Goal: Task Accomplishment & Management: Complete application form

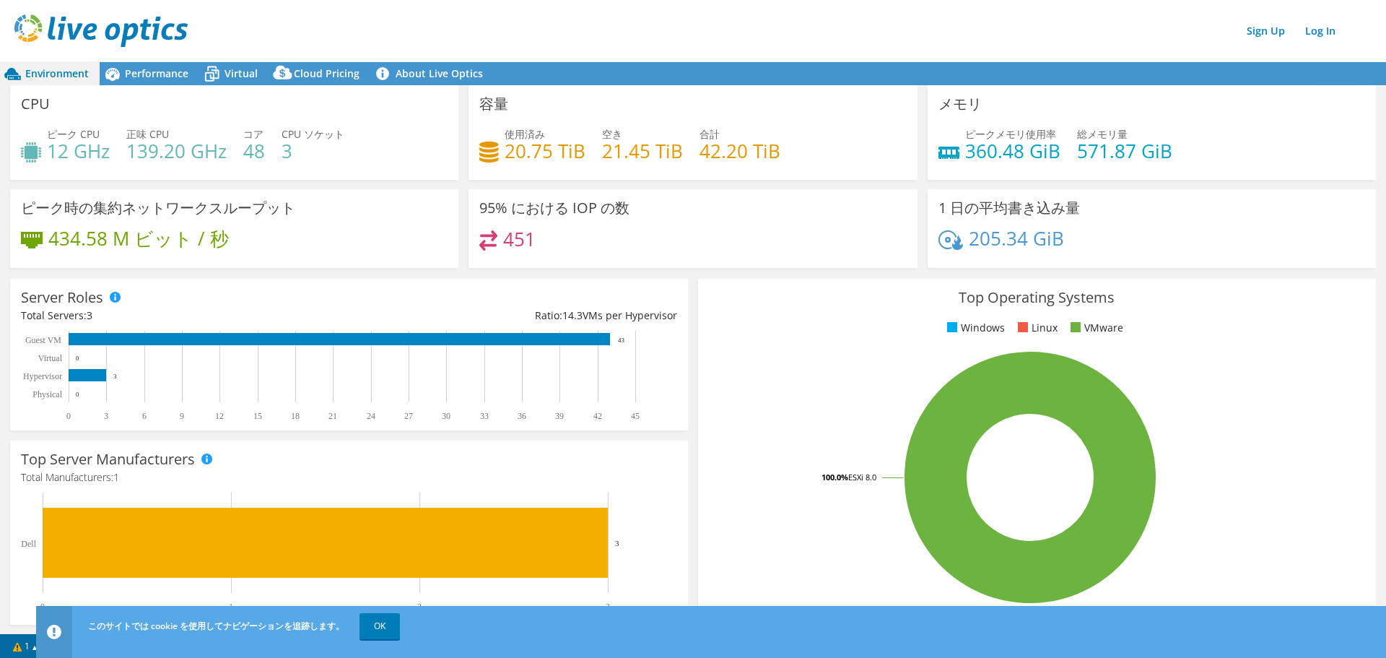
drag, startPoint x: 785, startPoint y: 57, endPoint x: 742, endPoint y: -64, distance: 128.6
click at [1269, 38] on link "Sign Up" at bounding box center [1266, 30] width 53 height 21
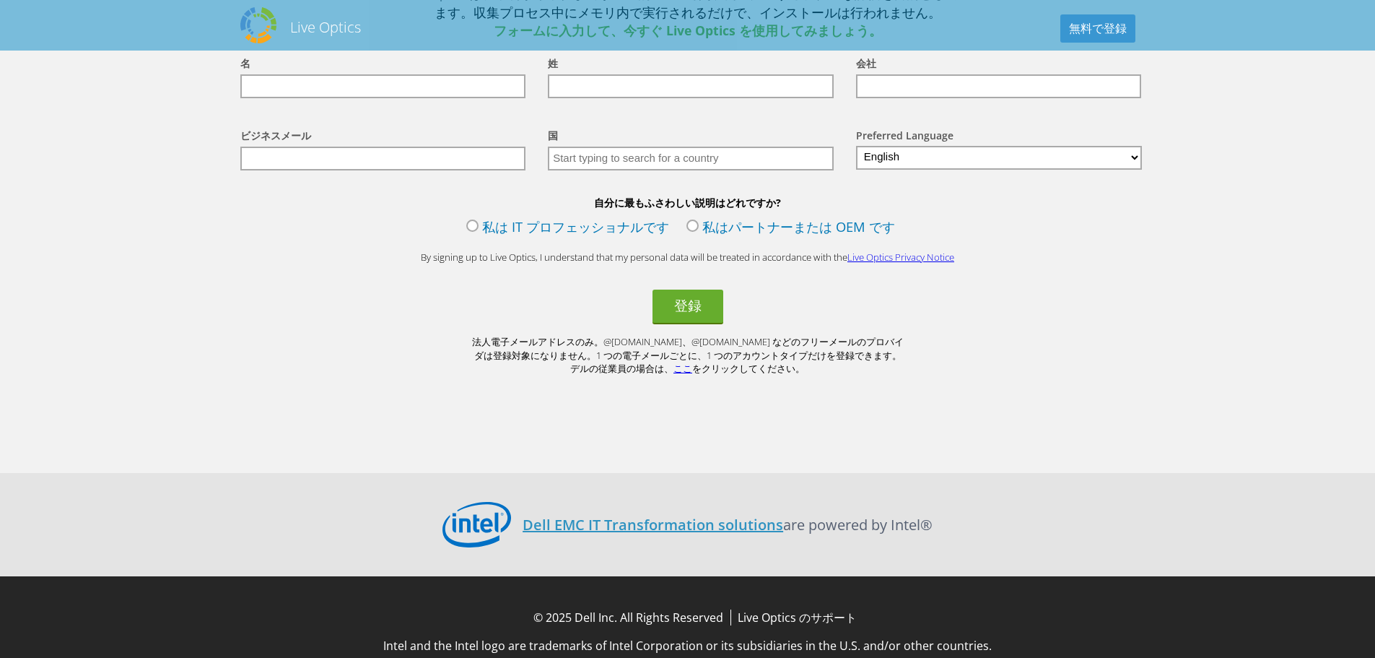
drag, startPoint x: 555, startPoint y: 416, endPoint x: 547, endPoint y: 539, distance: 123.8
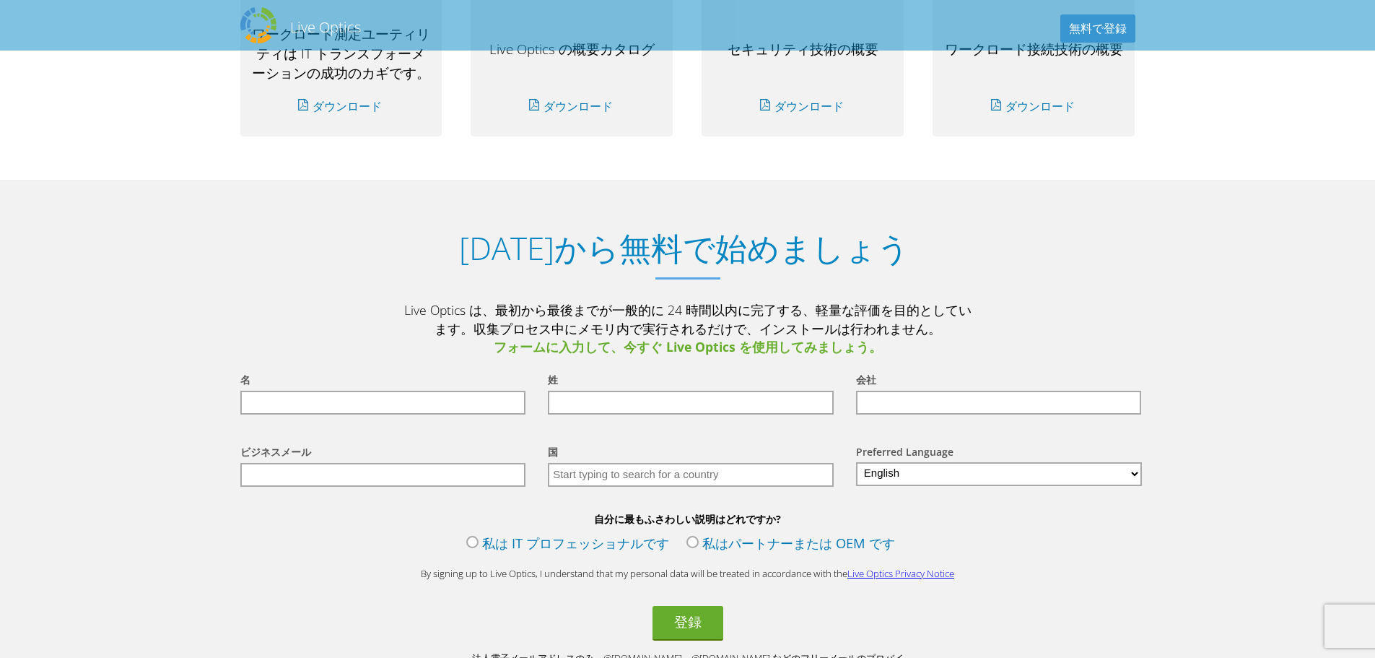
drag, startPoint x: 596, startPoint y: 444, endPoint x: 580, endPoint y: 352, distance: 93.8
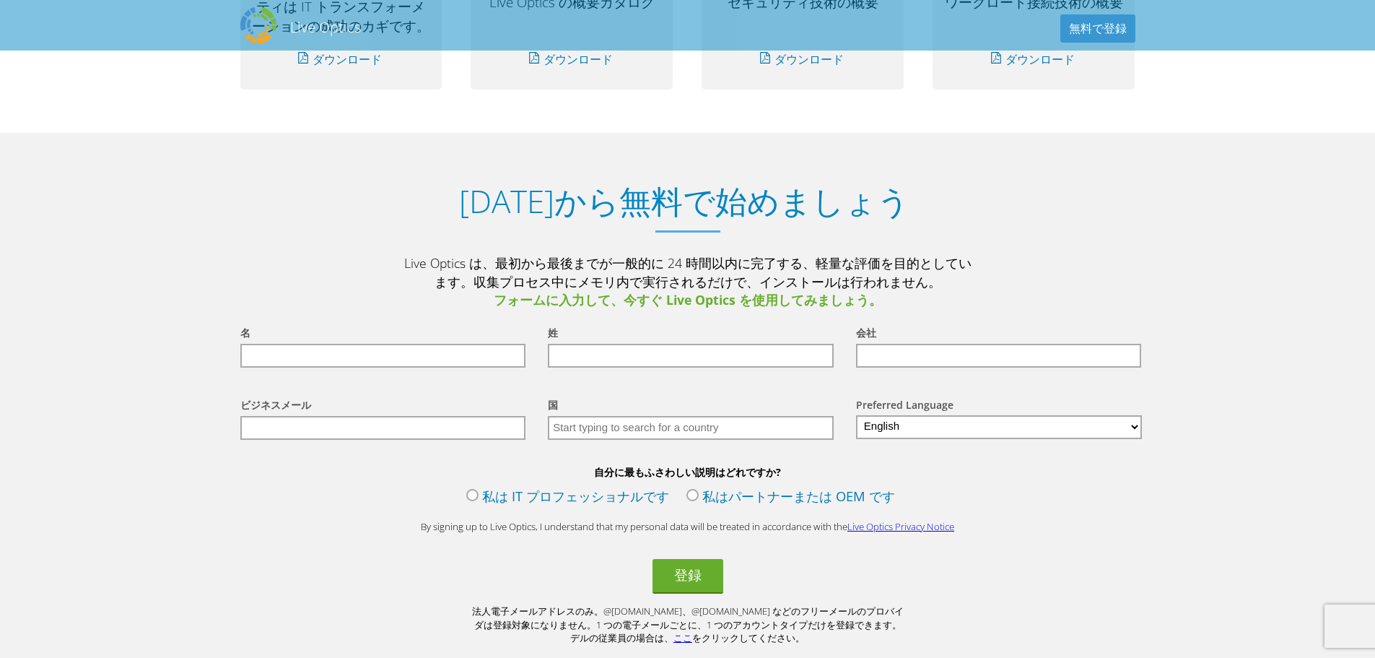
drag, startPoint x: 539, startPoint y: 390, endPoint x: 523, endPoint y: 435, distance: 47.9
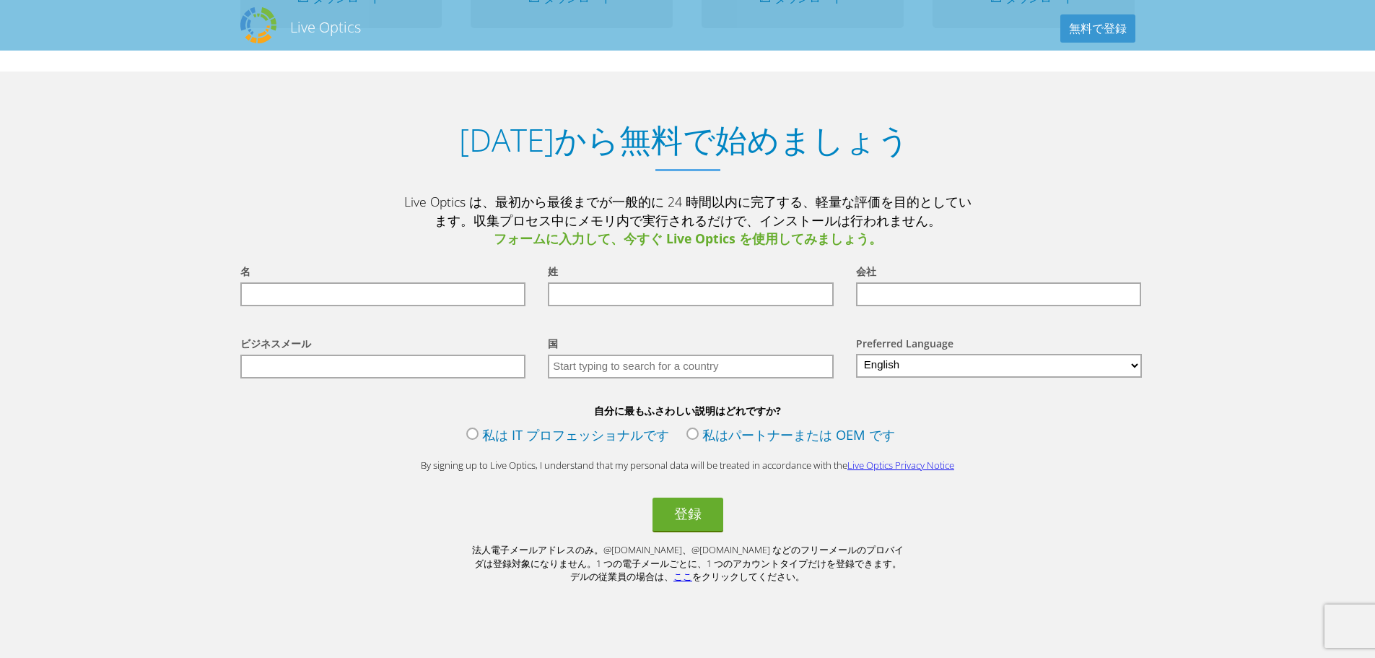
click at [416, 290] on input "text" at bounding box center [383, 294] width 286 height 24
click at [418, 282] on input "text" at bounding box center [383, 294] width 286 height 24
type input "U"
type input "C"
type input "Chinaru"
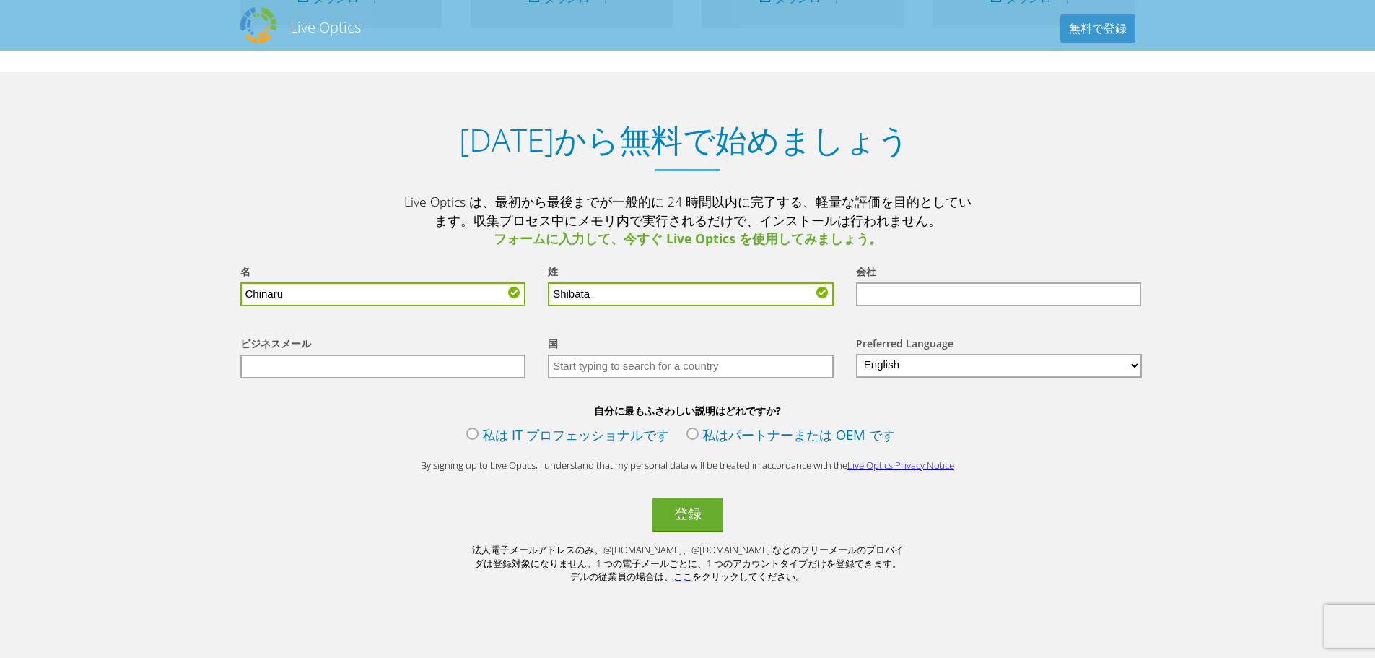
type input "Shibata"
type input "Dell"
click at [515, 428] on label "私は IT プロフェッショナルです" at bounding box center [567, 436] width 203 height 22
click at [0, 0] on input "私は IT プロフェッショナルです" at bounding box center [0, 0] width 0 height 0
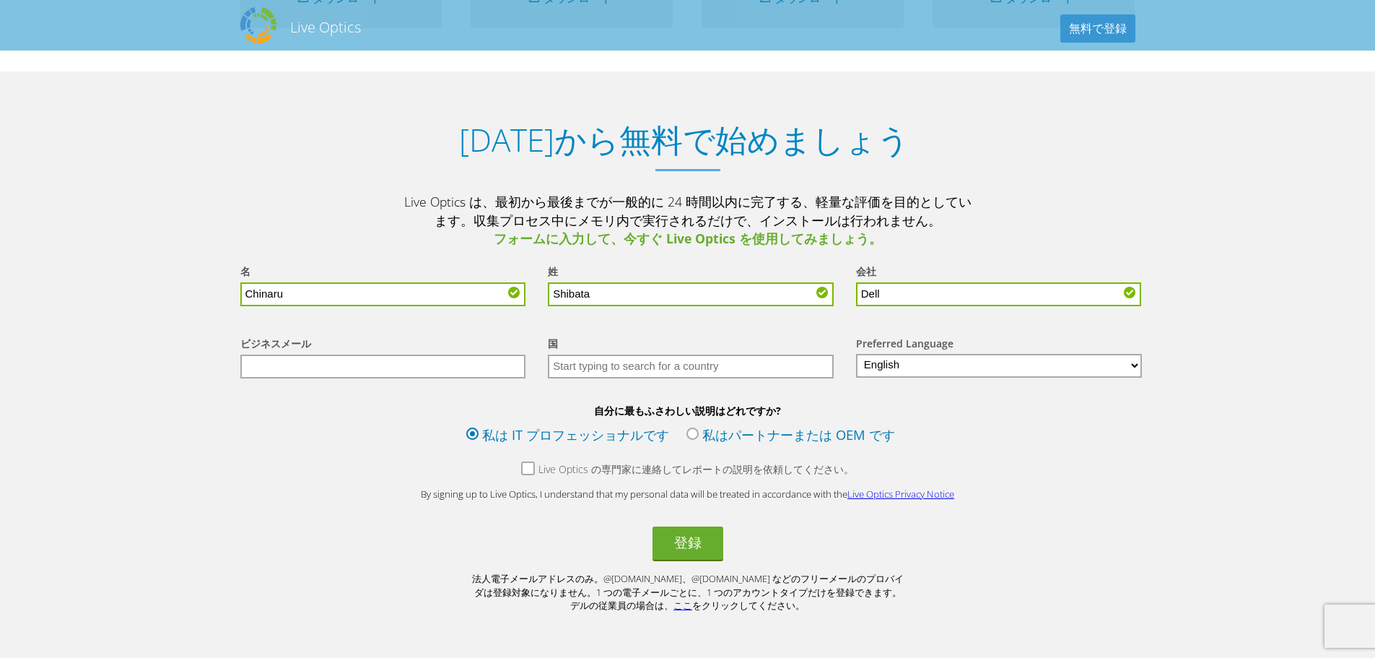
click at [527, 463] on label "Live Optics の専門家に連絡してレポートの説明を依頼してください。" at bounding box center [687, 471] width 333 height 18
click at [0, 0] on input "Live Optics の専門家に連絡してレポートの説明を依頼してください。" at bounding box center [0, 0] width 0 height 0
click at [690, 545] on button "登録" at bounding box center [688, 543] width 71 height 35
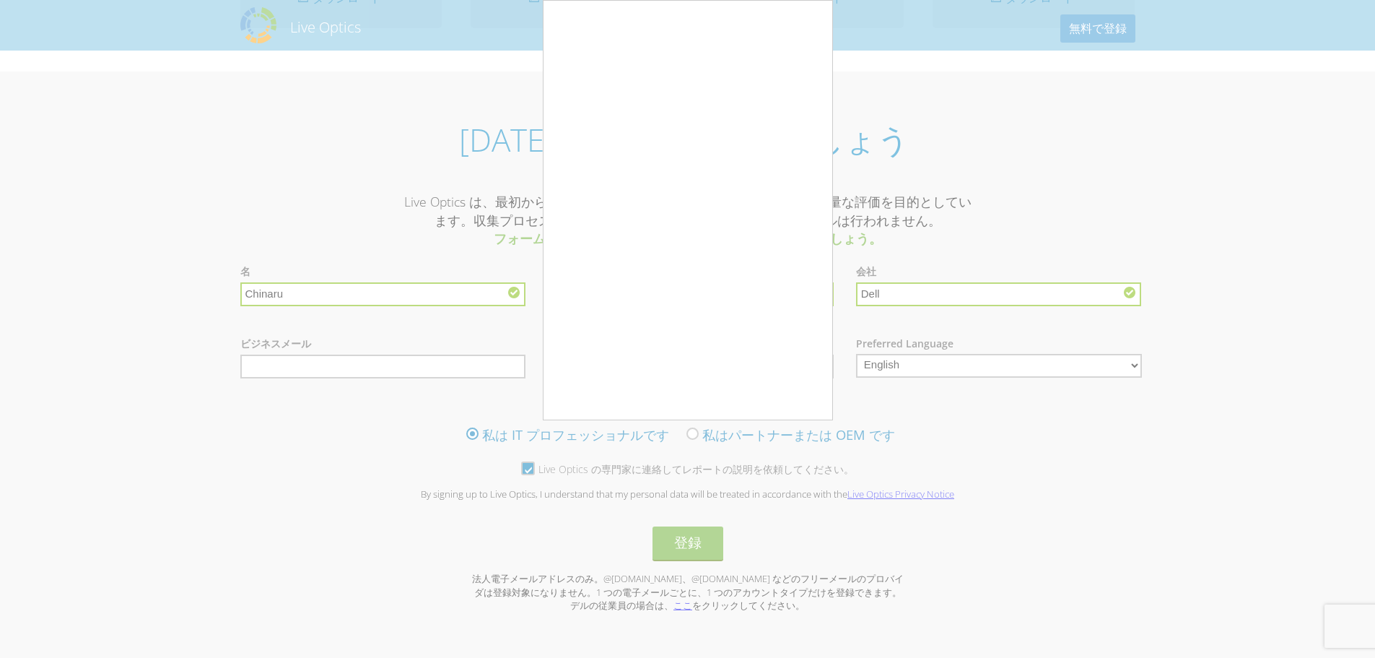
click at [887, 205] on div at bounding box center [687, 329] width 1375 height 658
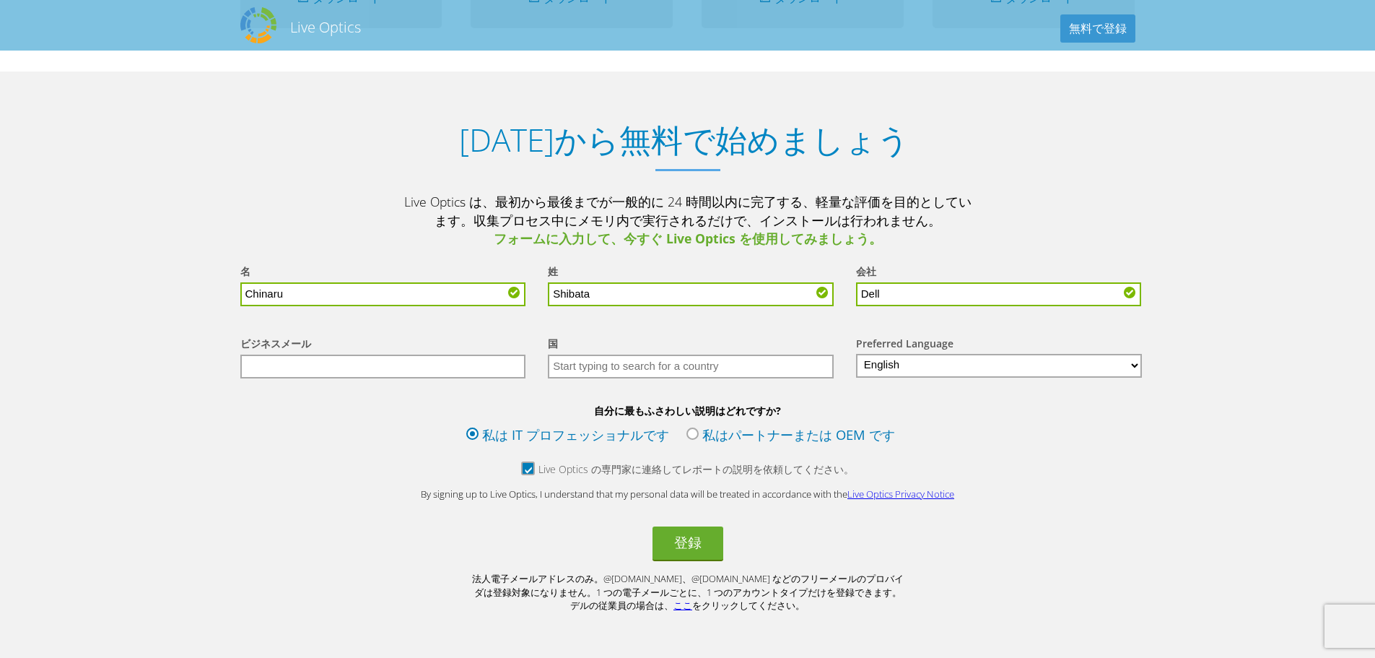
click at [914, 363] on select "English Deutsch Español Français Italiano Polski Português Русский 中文 日本語 한국어" at bounding box center [999, 366] width 287 height 24
select select "ja-JP"
click at [856, 354] on select "English Deutsch Español Français Italiano Polski Português Русский 中文 日本語 한국어" at bounding box center [999, 366] width 287 height 24
click at [672, 540] on button "登録" at bounding box center [688, 543] width 71 height 35
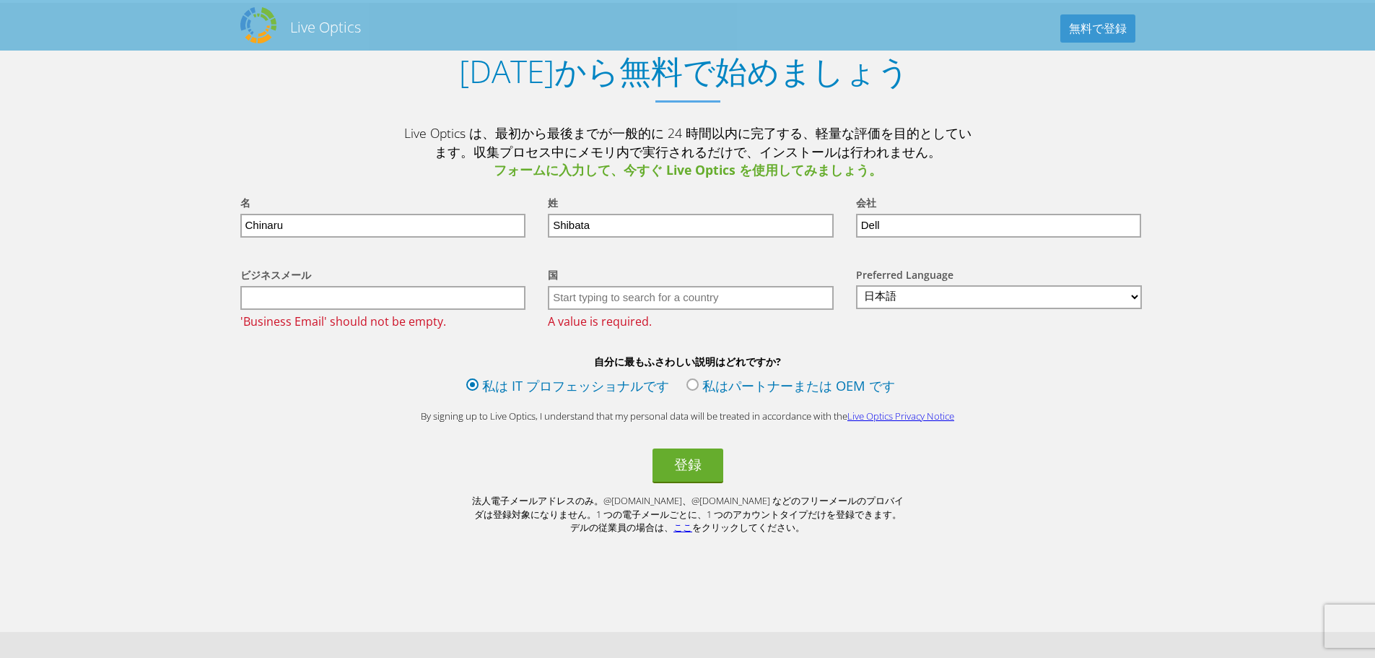
scroll to position [1710, 0]
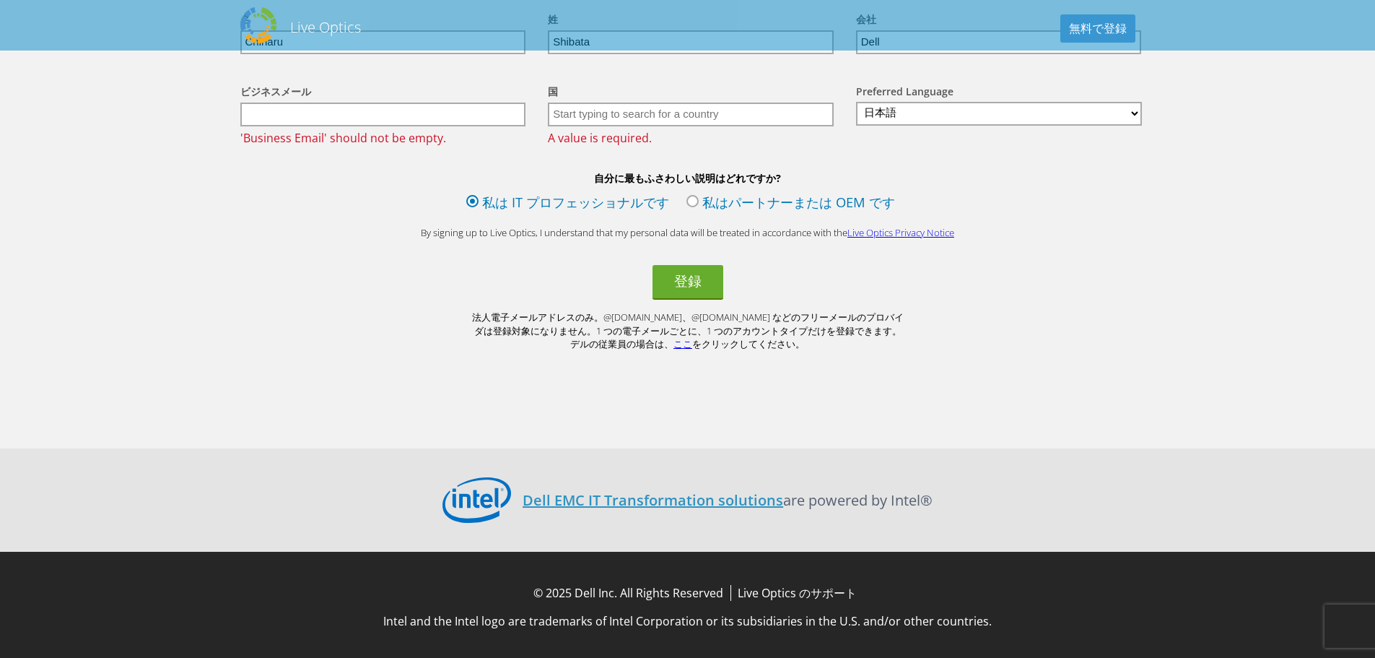
drag, startPoint x: 1123, startPoint y: 321, endPoint x: 1100, endPoint y: 468, distance: 148.5
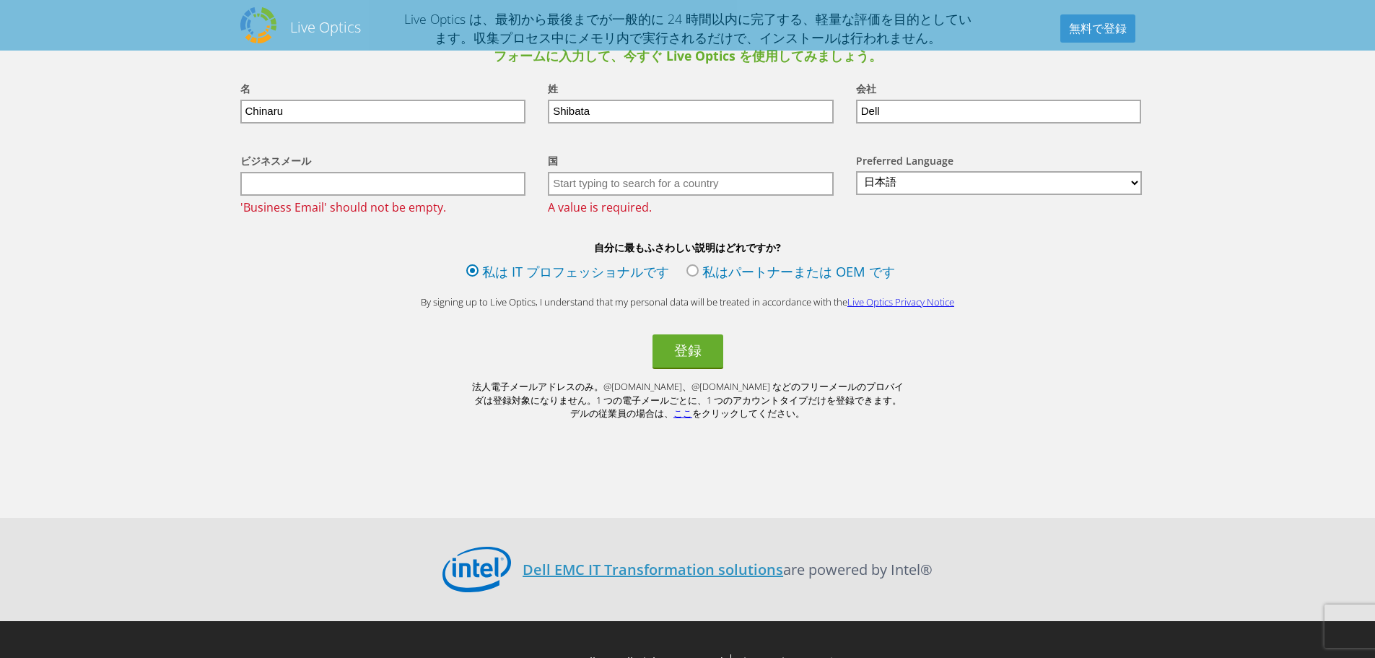
drag, startPoint x: 762, startPoint y: 213, endPoint x: 747, endPoint y: 153, distance: 61.8
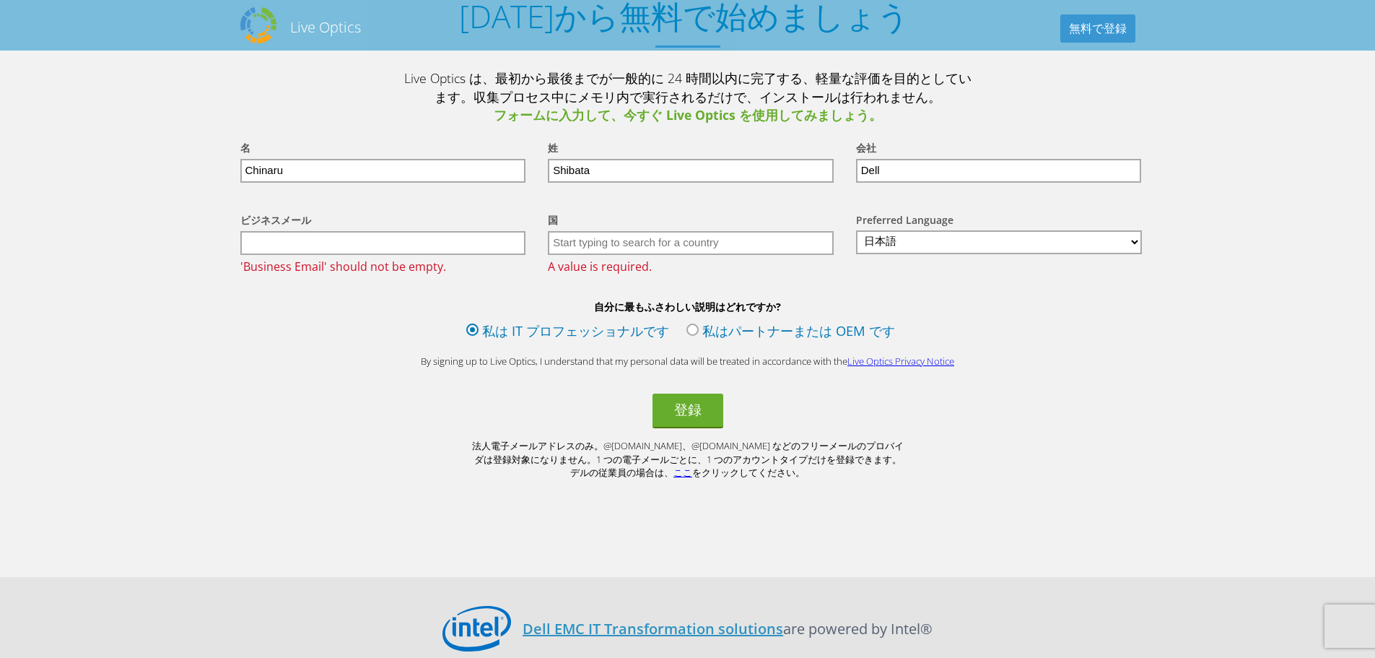
click at [341, 236] on input "text" at bounding box center [383, 243] width 286 height 24
type input "[EMAIL_ADDRESS][DOMAIN_NAME]"
click at [586, 232] on input "text" at bounding box center [691, 243] width 286 height 24
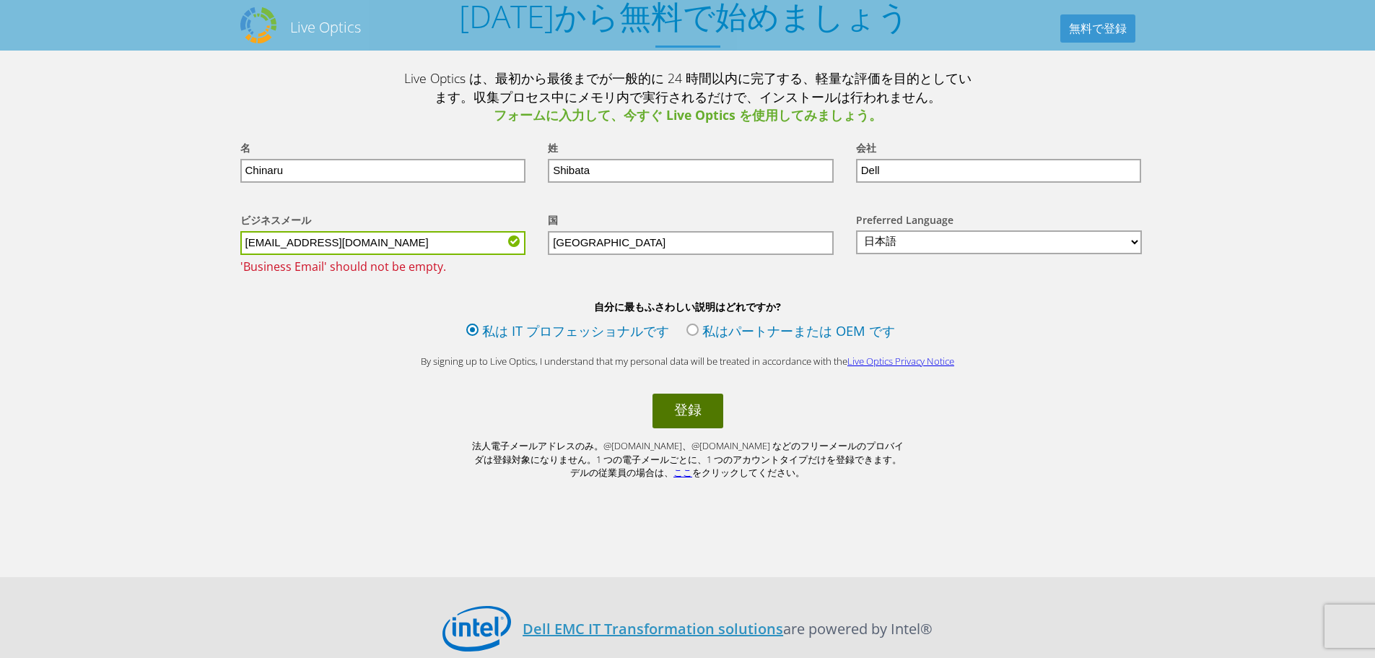
type input "Japan"
click at [671, 406] on button "登録" at bounding box center [688, 410] width 71 height 35
click at [697, 237] on input "text" at bounding box center [691, 243] width 286 height 24
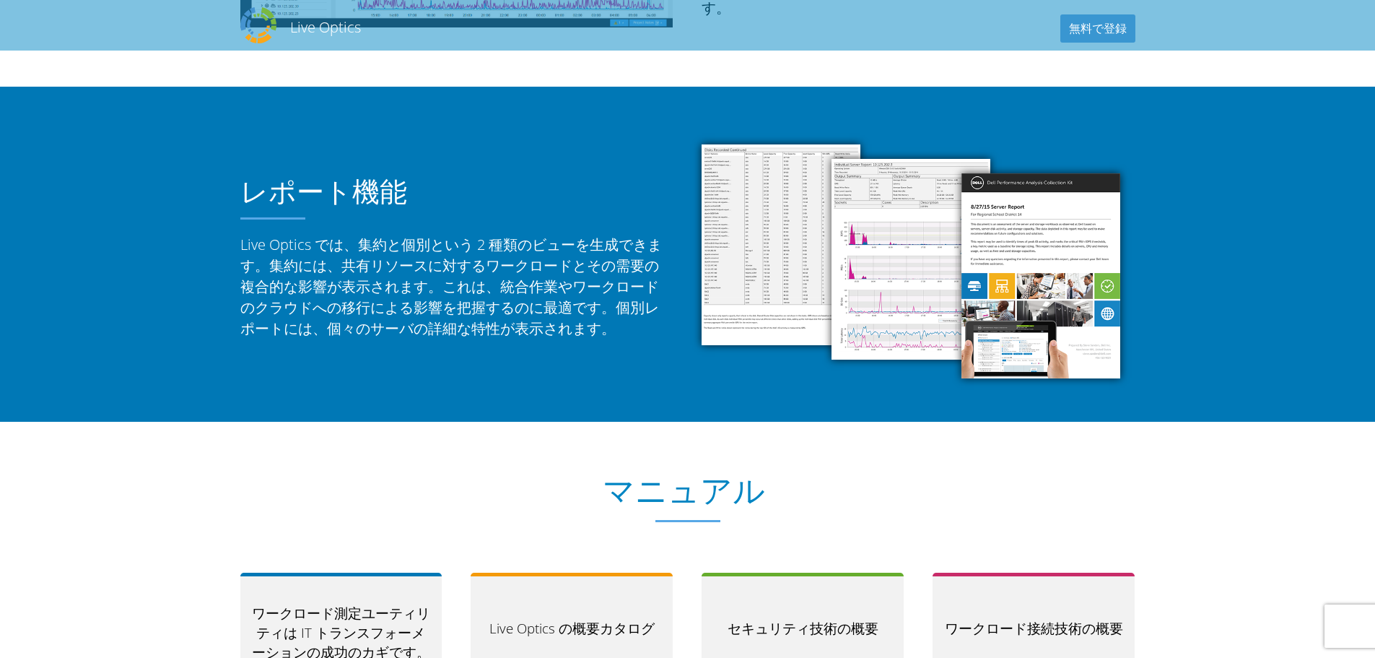
scroll to position [1725, 0]
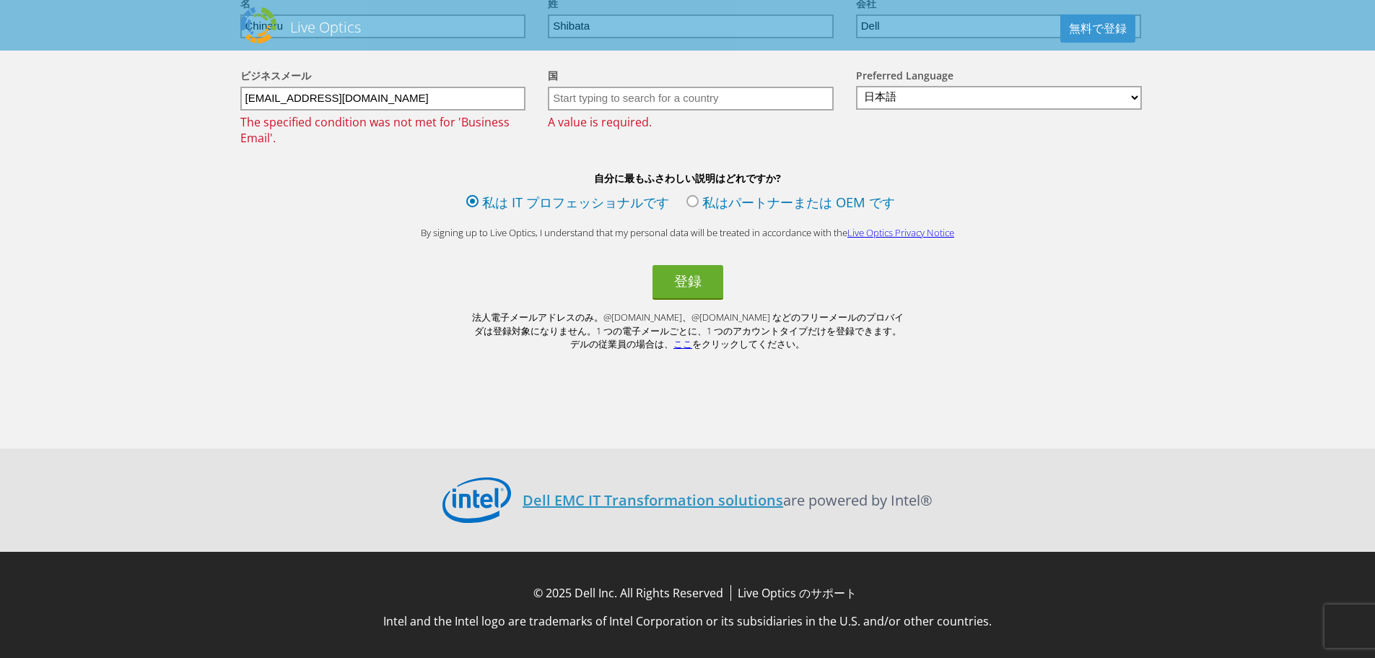
drag, startPoint x: 657, startPoint y: 212, endPoint x: 643, endPoint y: 422, distance: 209.8
click at [634, 94] on input "text" at bounding box center [691, 99] width 286 height 24
type input "1"
click at [634, 94] on input "日本" at bounding box center [691, 99] width 286 height 24
type input "日本"
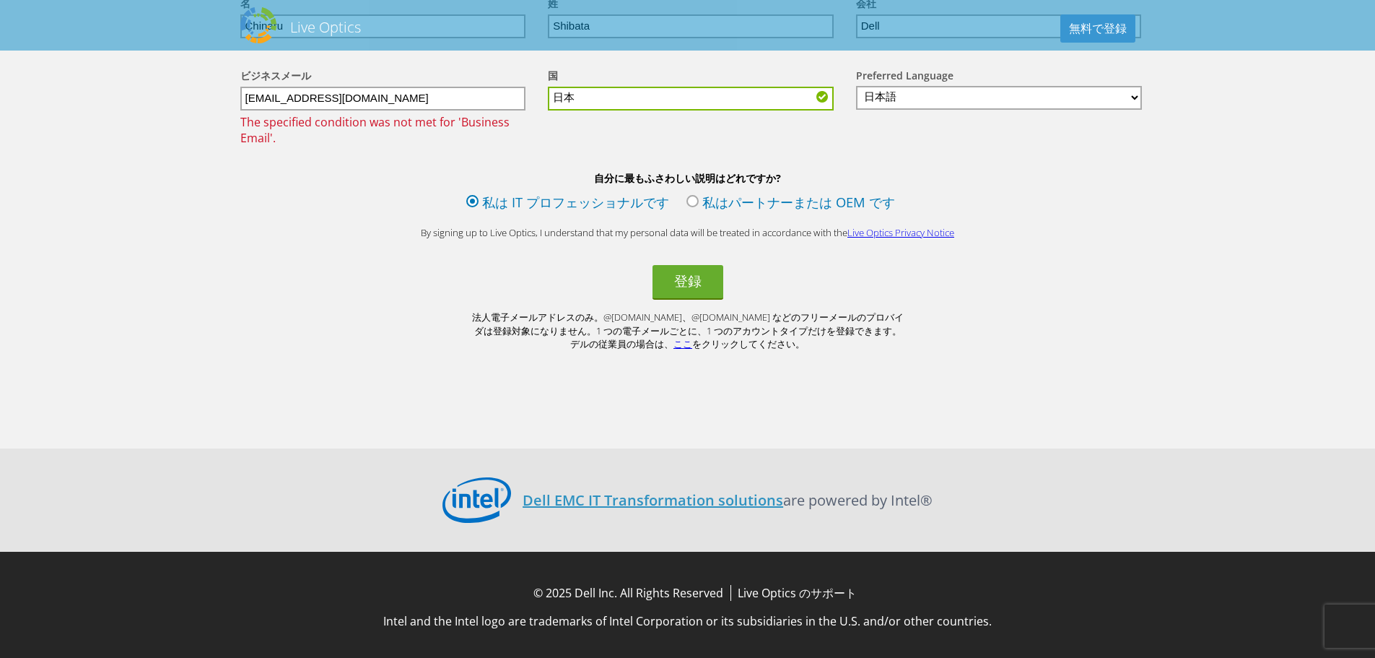
click at [629, 116] on div "国 選択 アンドラ公国 アラブ首長国連邦 アフガニスタン アンティグア・バーブーダ アンギラ アルバニア アルメニア アンゴラ 南極大陸 アルゼンチン オース…" at bounding box center [688, 91] width 308 height 76
drag, startPoint x: 613, startPoint y: 140, endPoint x: 472, endPoint y: 135, distance: 140.9
click at [594, 139] on div "ビジネスメール [EMAIL_ADDRESS][DOMAIN_NAME] The specified condition was not met for 'B…" at bounding box center [688, 107] width 924 height 108
click at [426, 95] on input "[EMAIL_ADDRESS][DOMAIN_NAME]" at bounding box center [383, 99] width 286 height 24
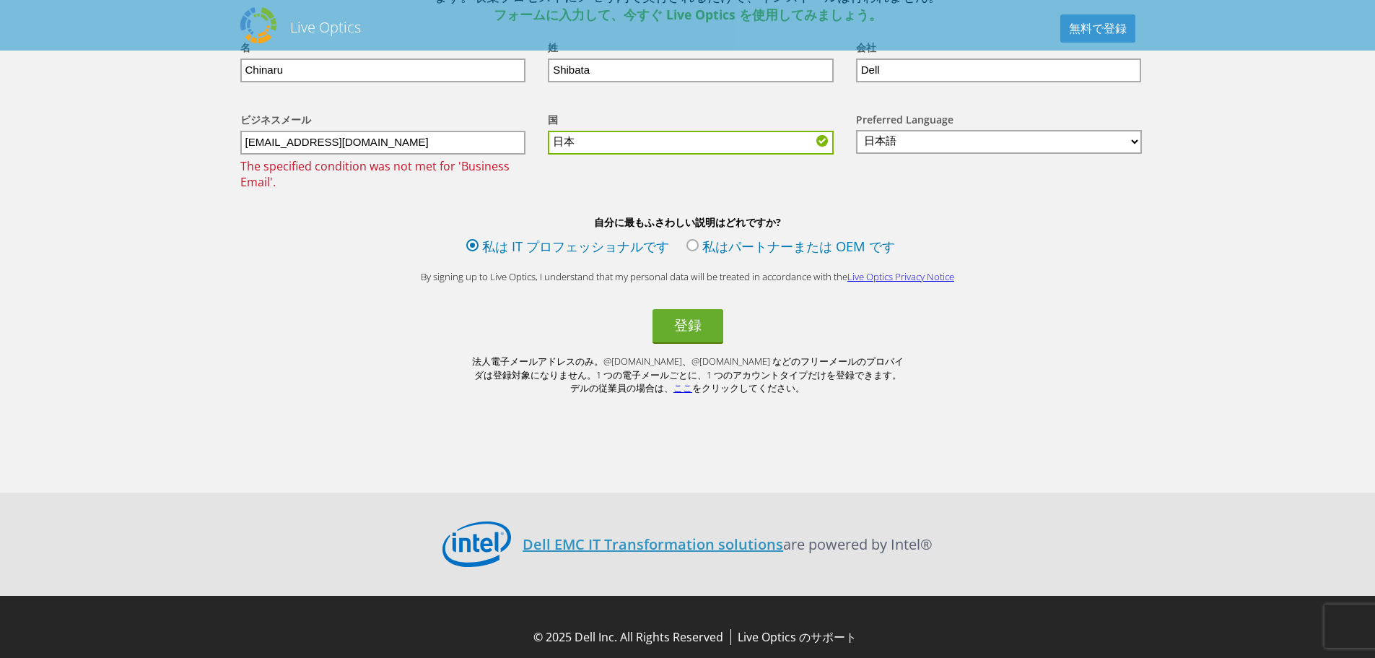
scroll to position [1580, 0]
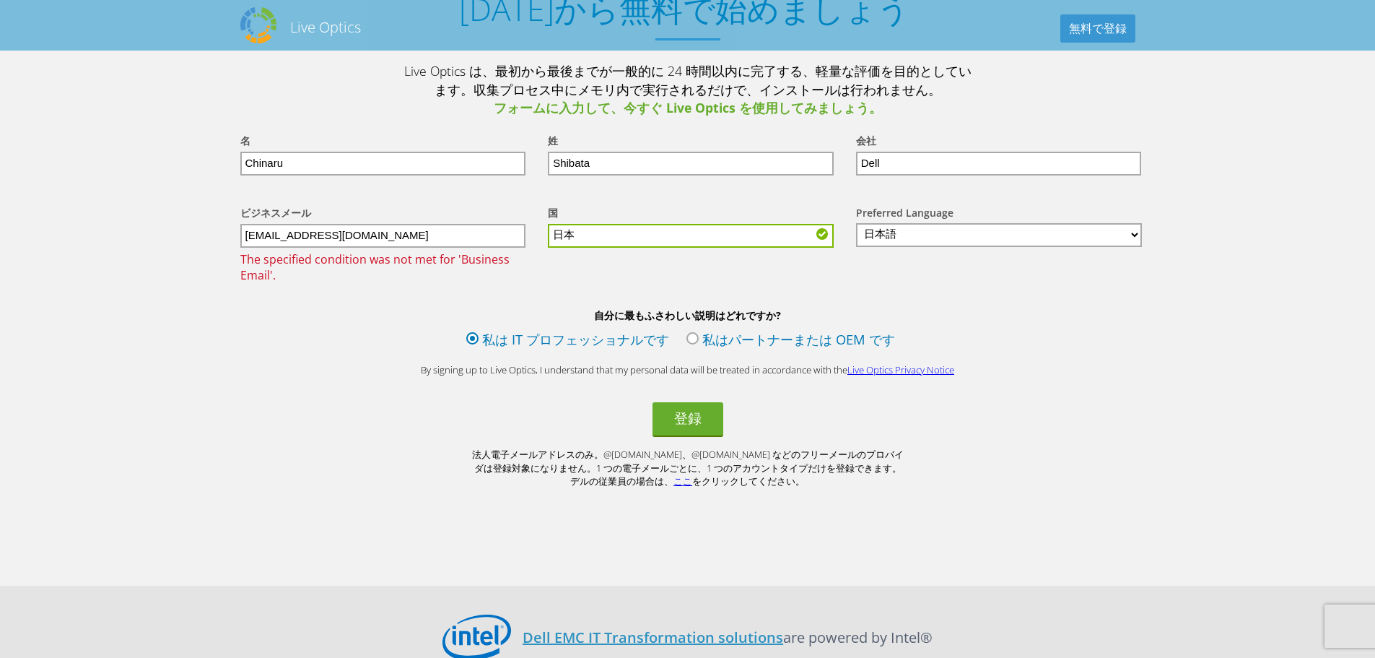
drag, startPoint x: 411, startPoint y: 209, endPoint x: 405, endPoint y: 150, distance: 59.5
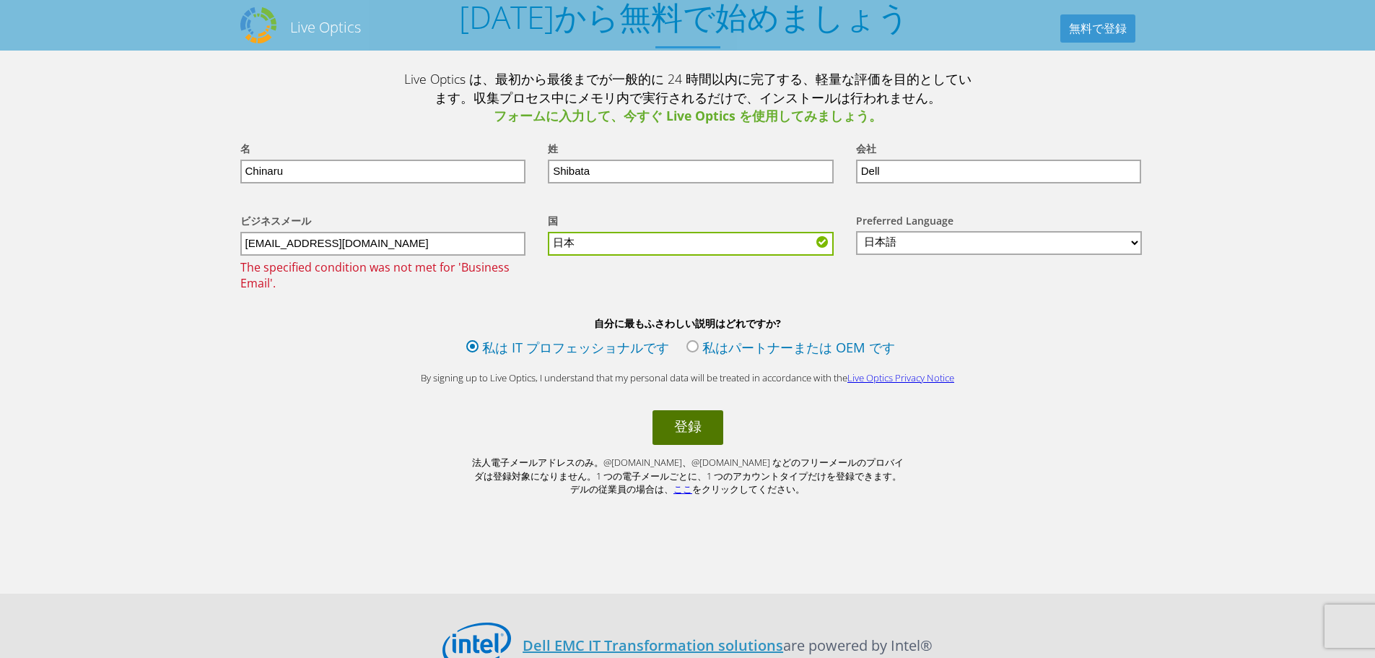
click at [676, 414] on button "登録" at bounding box center [688, 427] width 71 height 35
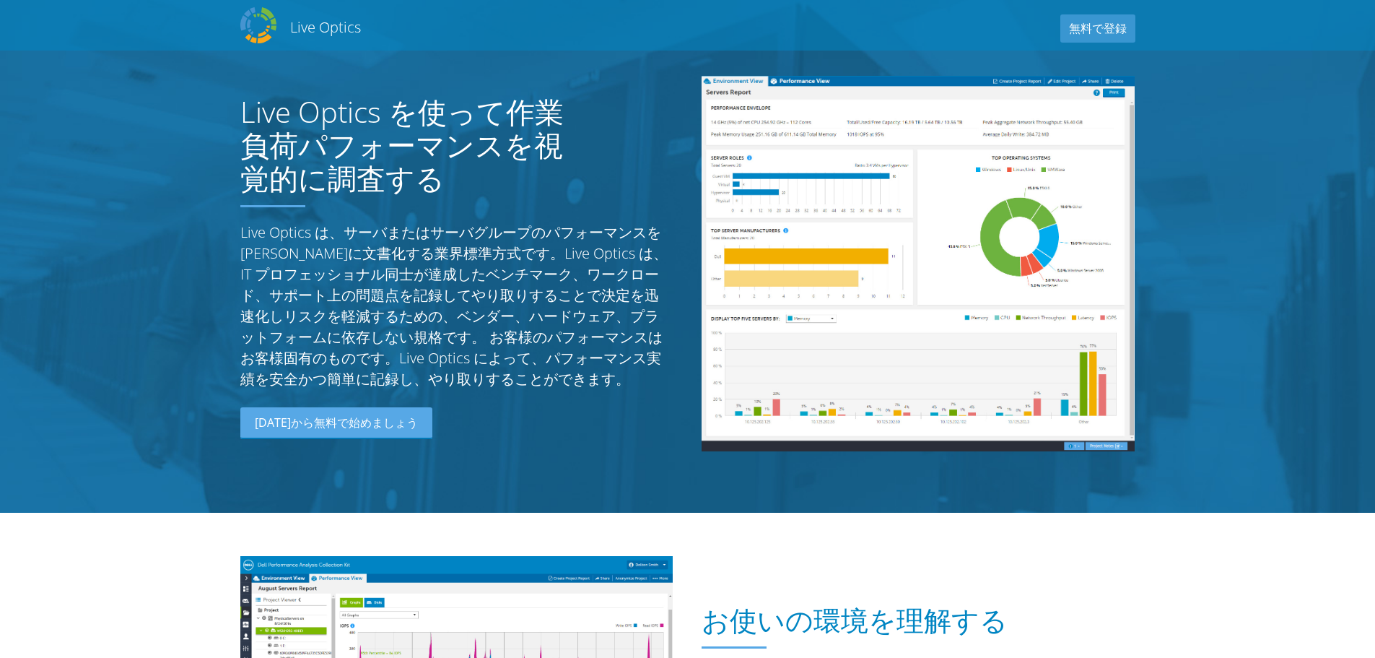
select select "110"
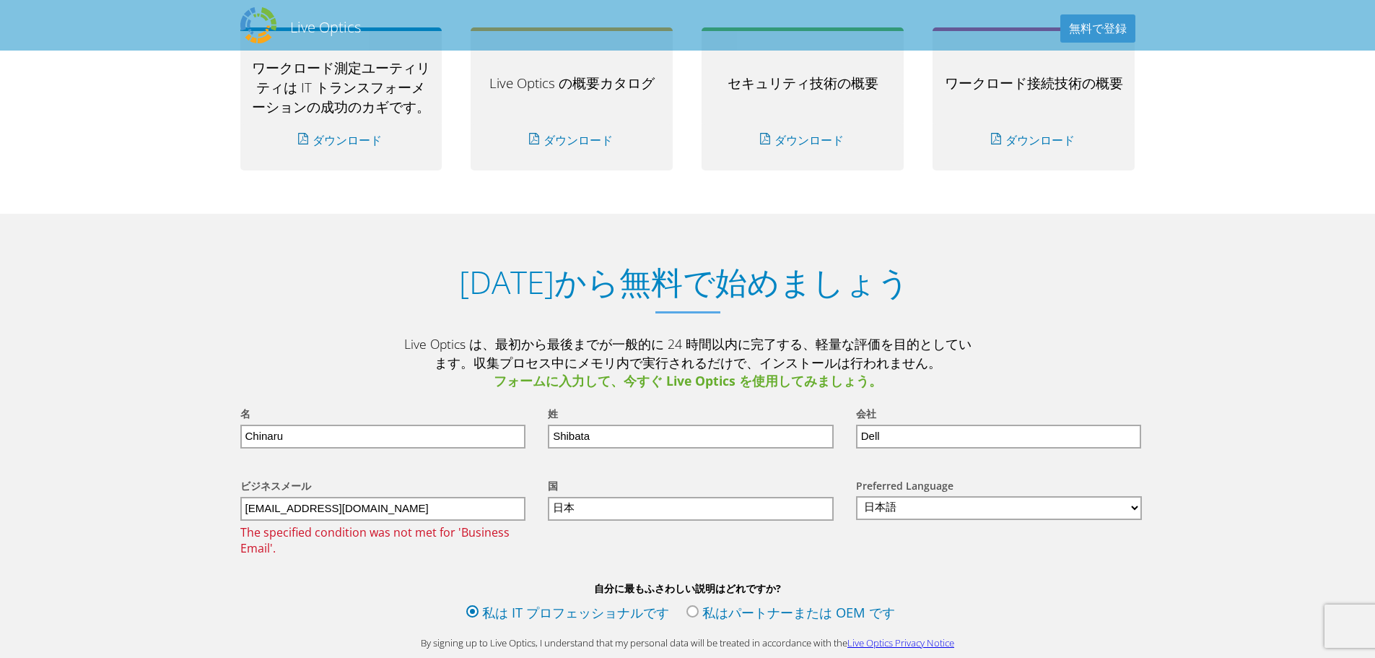
scroll to position [1725, 0]
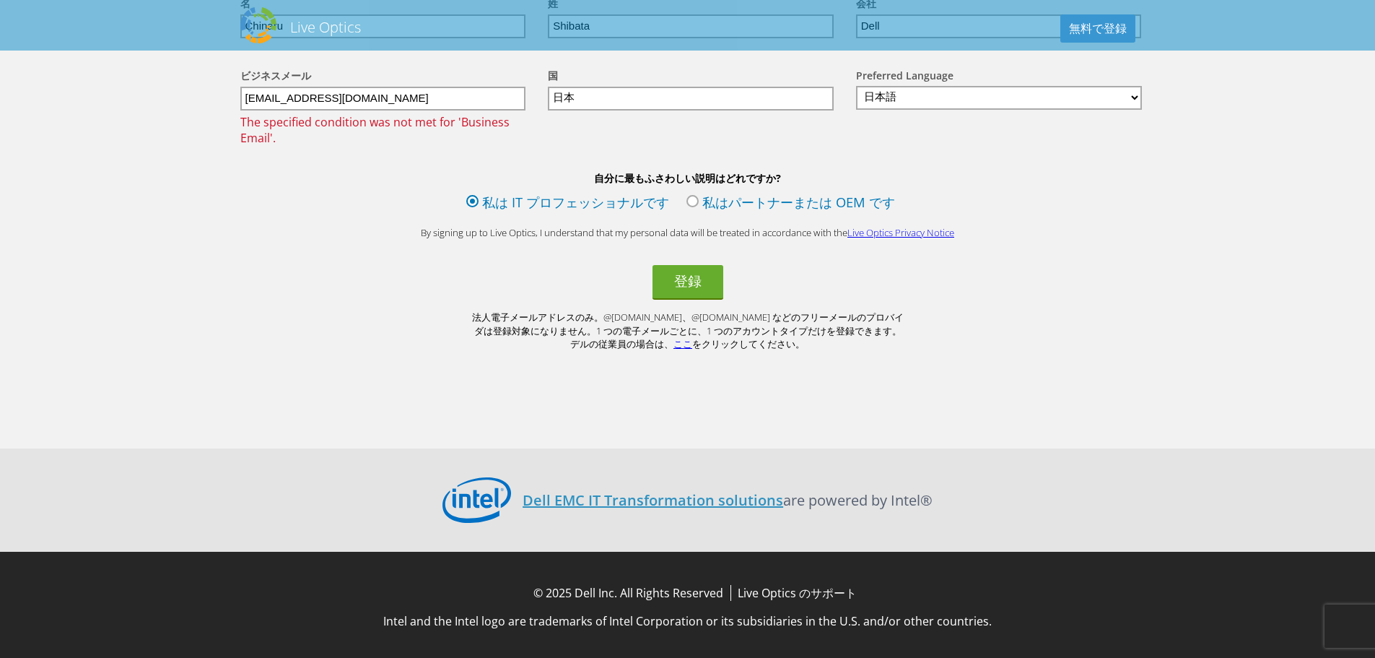
drag, startPoint x: 850, startPoint y: 353, endPoint x: 815, endPoint y: 508, distance: 158.5
drag, startPoint x: 335, startPoint y: 88, endPoint x: 600, endPoint y: 125, distance: 267.5
click at [573, 121] on div "ビジネスメール [EMAIL_ADDRESS][DOMAIN_NAME] The specified condition was not met for 'B…" at bounding box center [688, 107] width 924 height 108
click at [600, 125] on div "ビジネスメール [EMAIL_ADDRESS][DOMAIN_NAME] The specified condition was not met for 'B…" at bounding box center [688, 107] width 924 height 108
click at [401, 105] on div "ビジネスメール [EMAIL_ADDRESS][DOMAIN_NAME] The specified condition was not met for 'B…" at bounding box center [380, 107] width 308 height 108
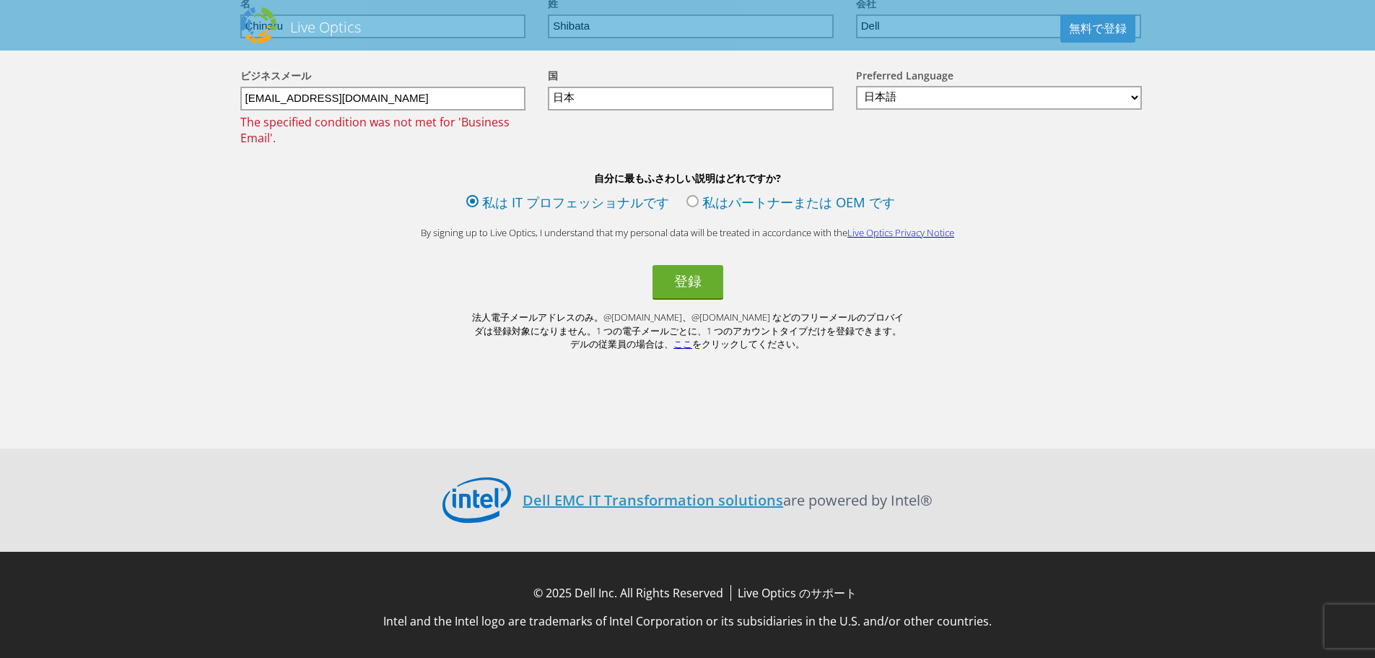
click at [351, 95] on input "[EMAIL_ADDRESS][DOMAIN_NAME]" at bounding box center [383, 99] width 286 height 24
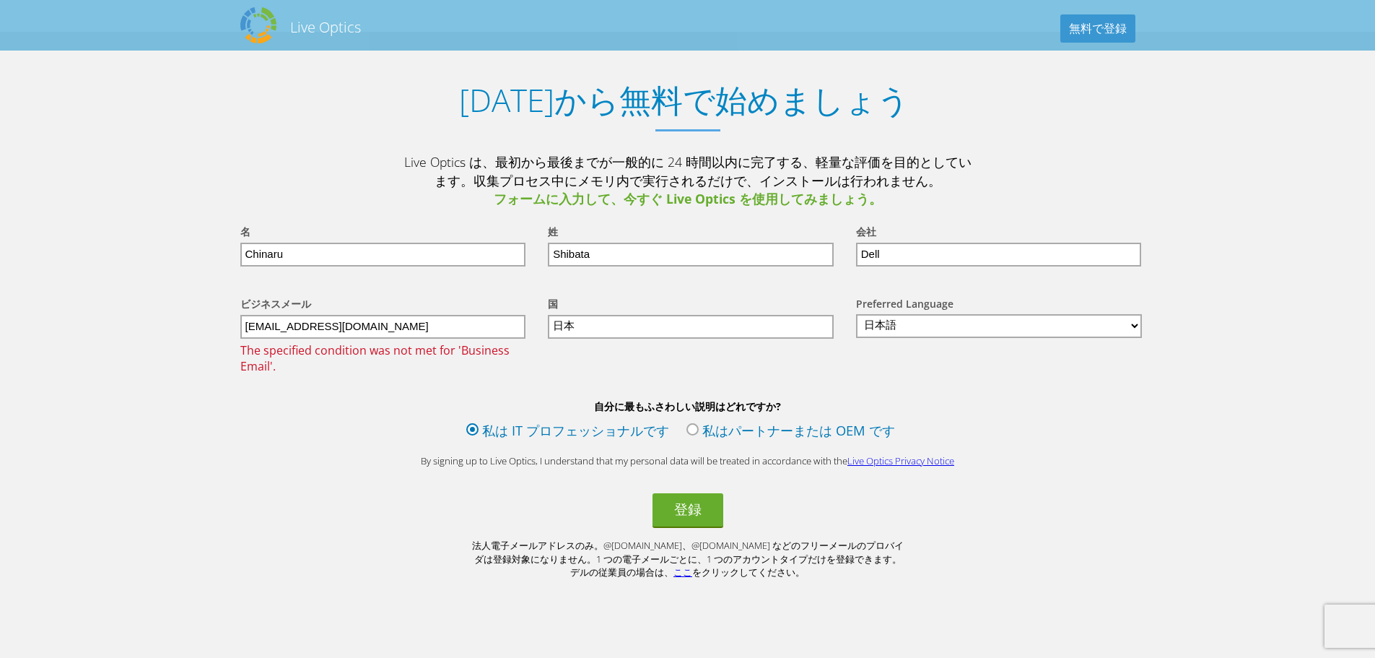
scroll to position [0, 0]
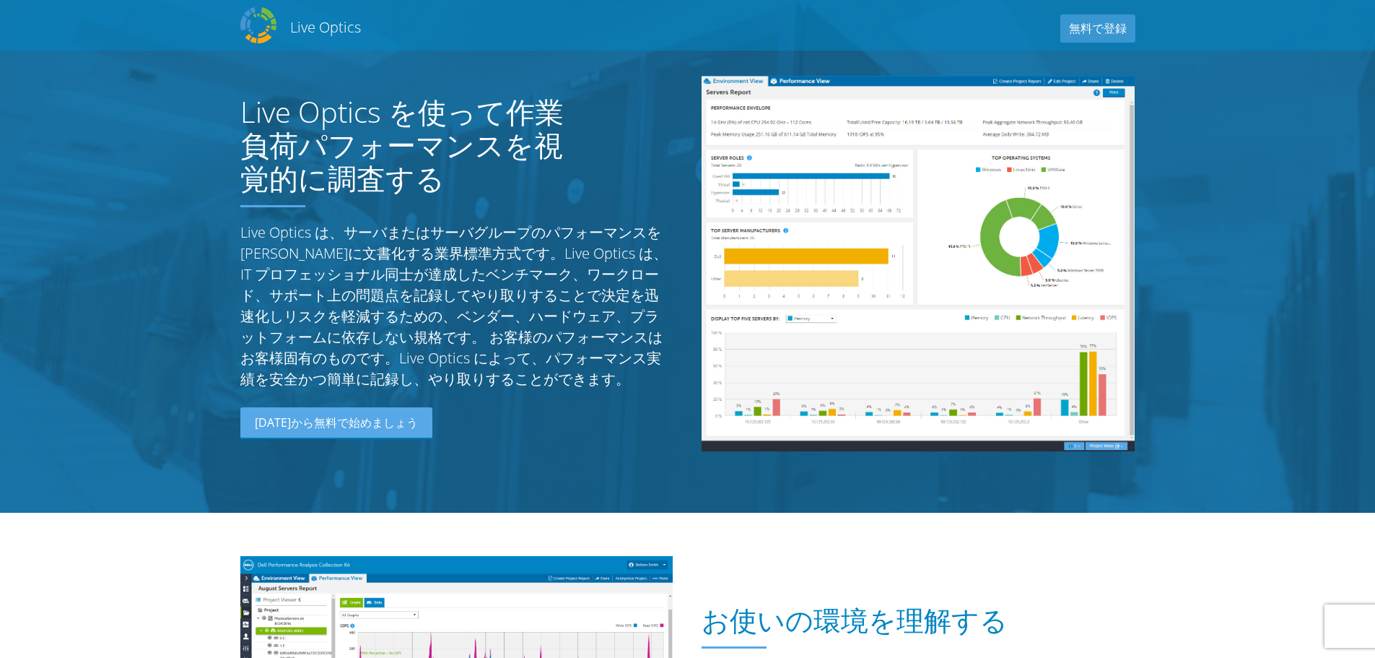
drag, startPoint x: 463, startPoint y: 188, endPoint x: 358, endPoint y: -87, distance: 295.0
